Goal: Information Seeking & Learning: Learn about a topic

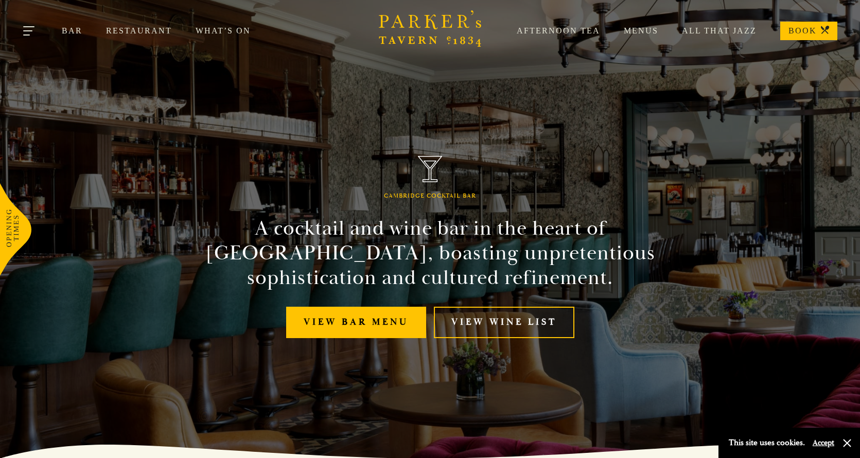
click at [28, 32] on button "Toggle navigation" at bounding box center [30, 33] width 44 height 44
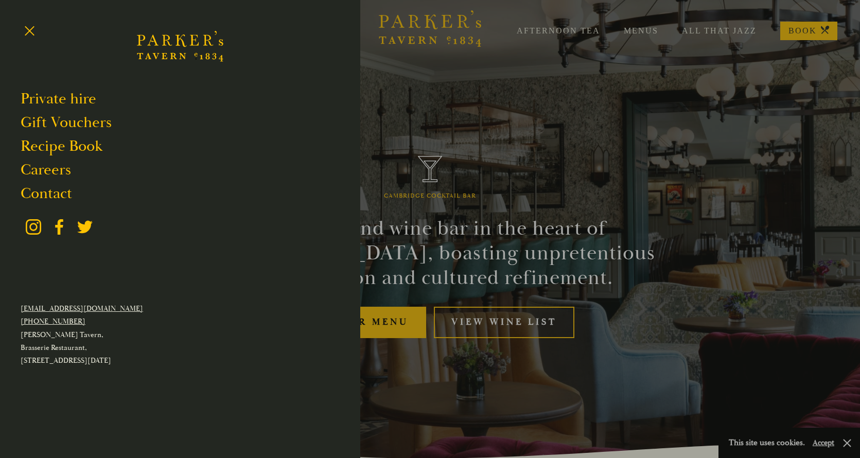
click at [429, 105] on div at bounding box center [430, 229] width 860 height 458
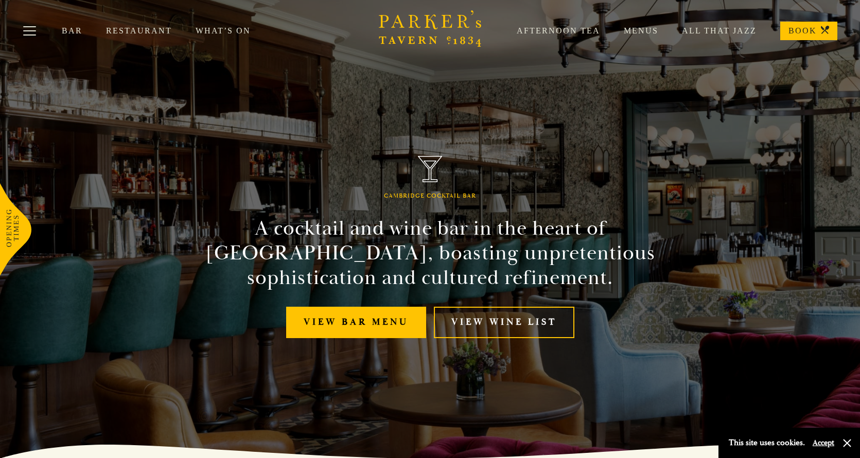
click at [234, 34] on link "What’s On" at bounding box center [235, 31] width 79 height 10
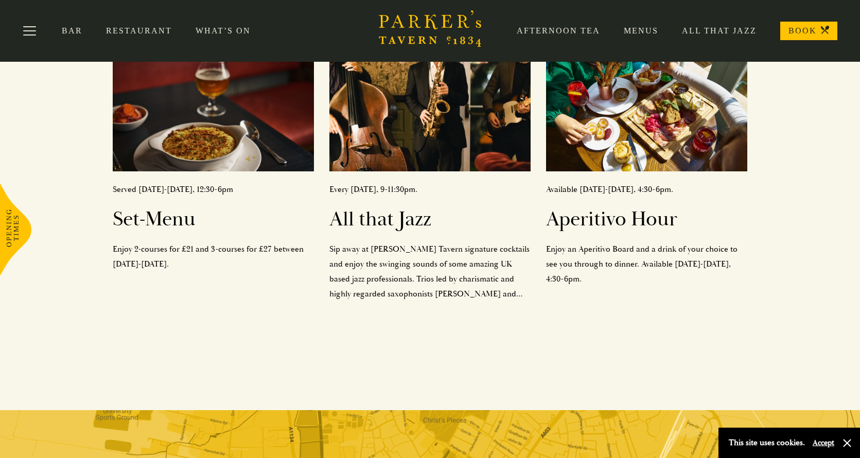
scroll to position [91, 0]
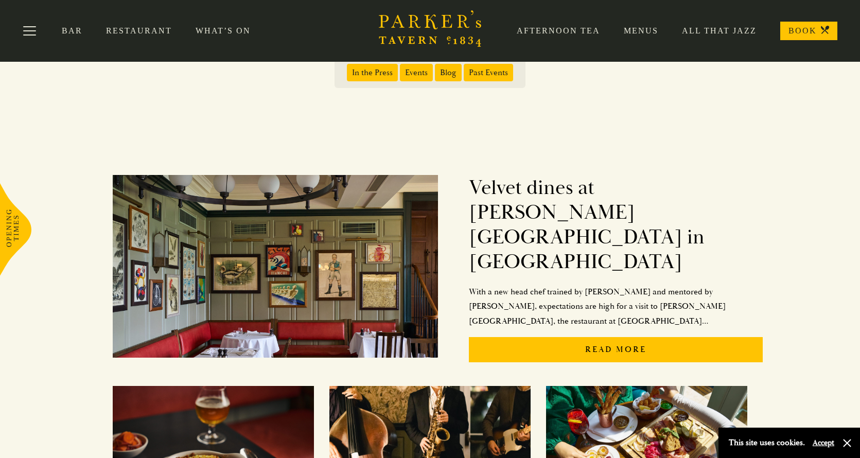
click at [573, 35] on link "Afternoon Tea" at bounding box center [546, 31] width 107 height 10
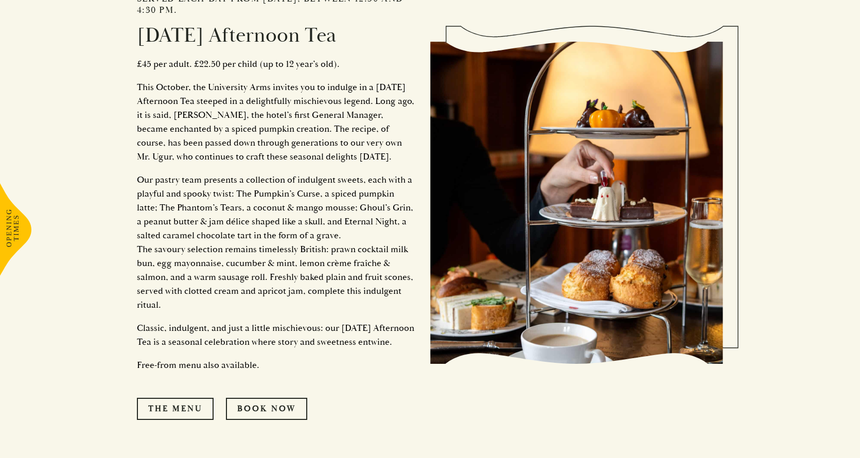
scroll to position [1109, 0]
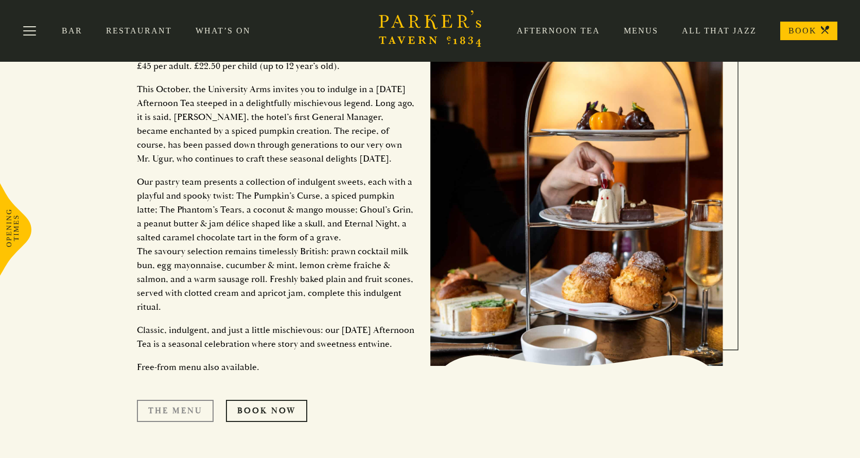
click at [152, 421] on link "The Menu" at bounding box center [175, 411] width 77 height 22
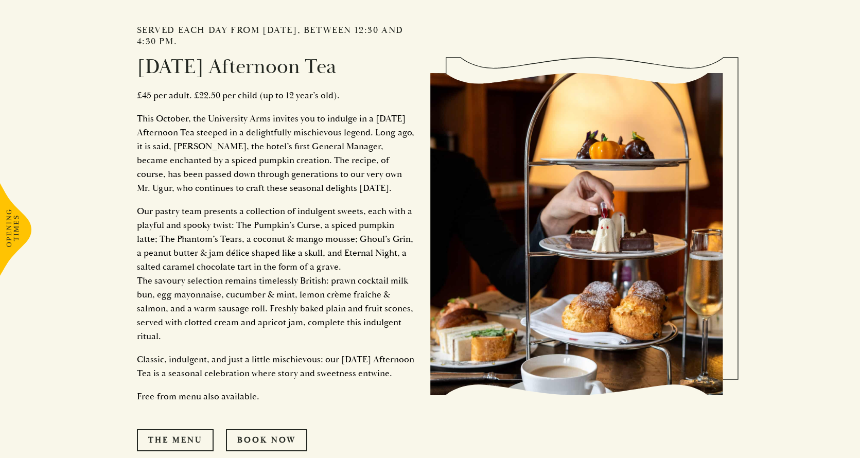
scroll to position [1081, 0]
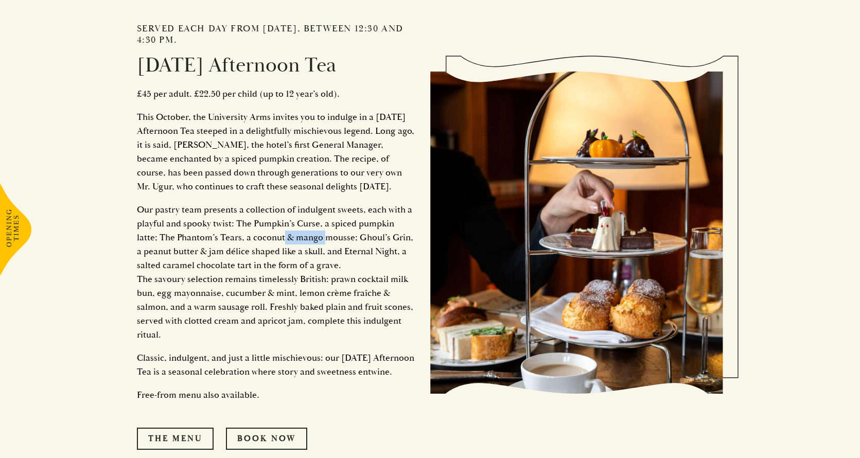
drag, startPoint x: 260, startPoint y: 237, endPoint x: 302, endPoint y: 237, distance: 41.7
click at [302, 237] on p "Our pastry team presents a collection of indulgent sweets, each with a playful …" at bounding box center [276, 272] width 278 height 139
click at [104, 314] on section "Served until the 6th of October, between 12:30 and 4:30 pm. Autumn Afternoon Te…" at bounding box center [430, 171] width 860 height 1588
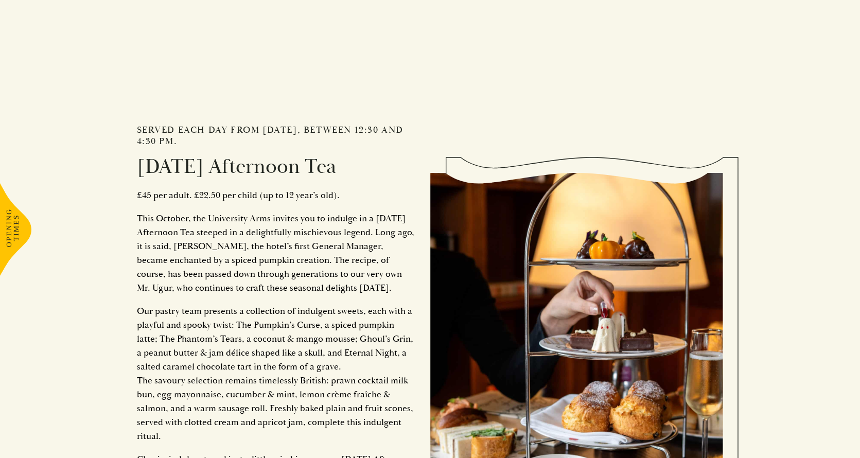
scroll to position [980, 0]
drag, startPoint x: 199, startPoint y: 144, endPoint x: 223, endPoint y: 140, distance: 24.4
click at [223, 140] on h2 "Served each day from 7th October, between 12:30 and 4:30 pm." at bounding box center [276, 135] width 278 height 22
click at [411, 79] on div "Served each day from 7th October, between 12:30 and 4:30 pm. Halloween Afternoo…" at bounding box center [283, 333] width 293 height 537
